Goal: Use online tool/utility: Utilize a website feature to perform a specific function

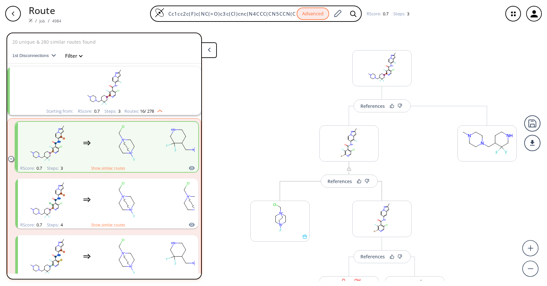
scroll to position [88, 0]
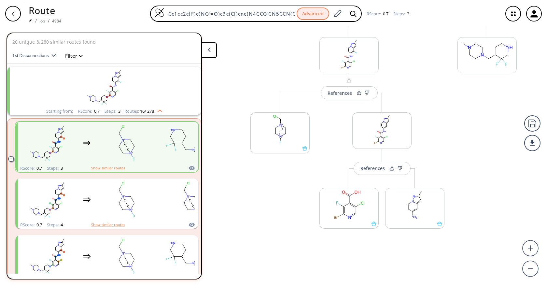
click at [483, 135] on div "More routes from here" at bounding box center [487, 143] width 66 height 250
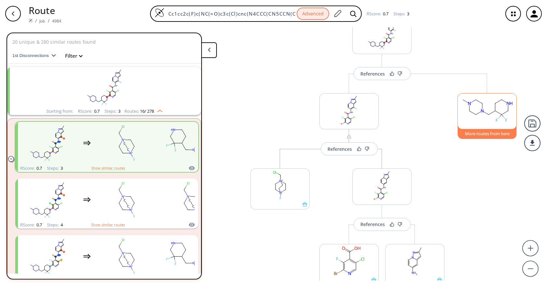
scroll to position [0, 0]
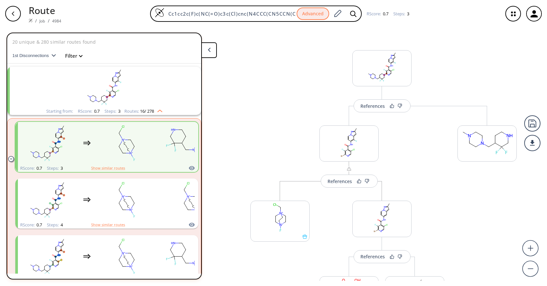
click at [514, 12] on icon "button" at bounding box center [513, 13] width 17 height 17
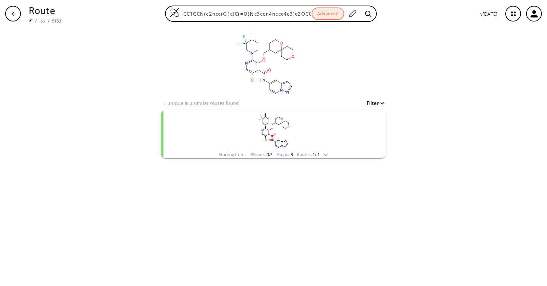
click at [325, 136] on rect "clusters" at bounding box center [273, 130] width 169 height 41
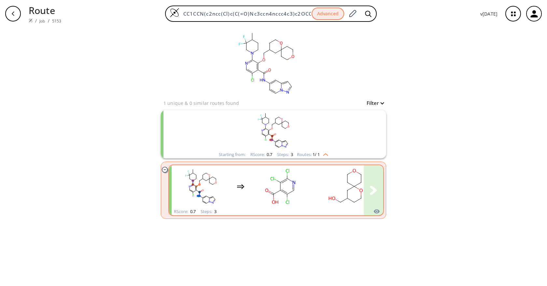
click at [312, 190] on div "clusters" at bounding box center [339, 186] width 334 height 43
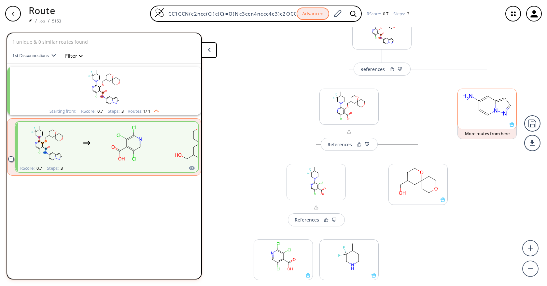
scroll to position [42, 0]
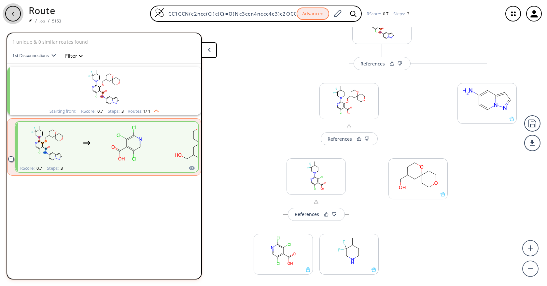
click at [16, 13] on div "button" at bounding box center [13, 14] width 16 height 16
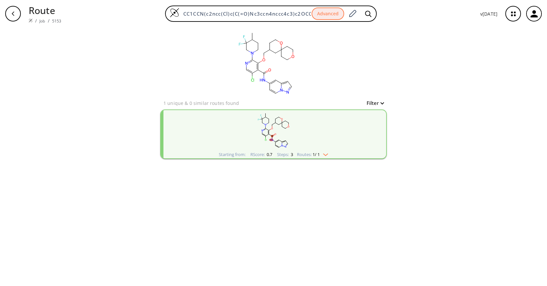
click at [422, 105] on div "clear 1 unique & 0 similar routes found Filter Starting from: RScore : 0.7 Step…" at bounding box center [273, 156] width 547 height 259
